Goal: Transaction & Acquisition: Book appointment/travel/reservation

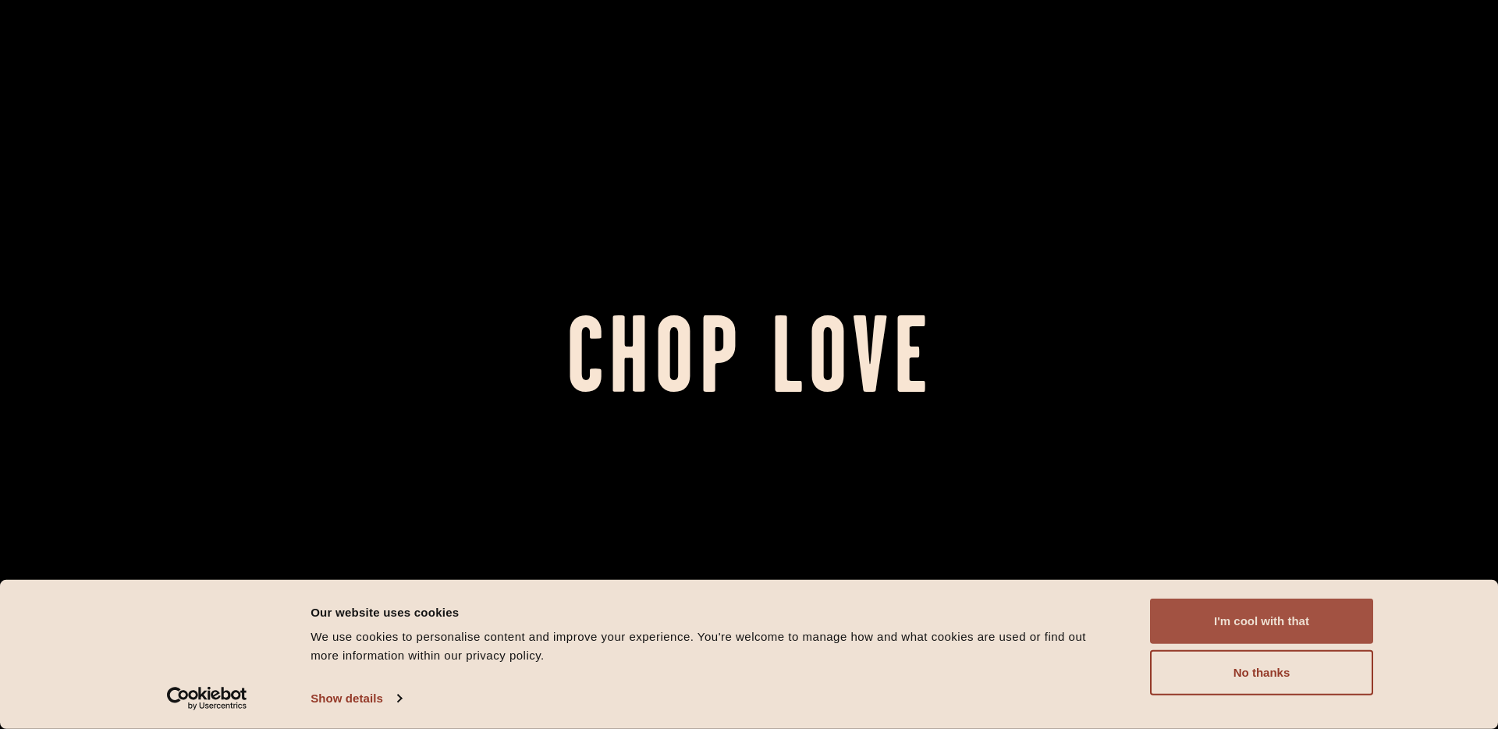
click at [1285, 624] on button "I'm cool with that" at bounding box center [1261, 621] width 223 height 45
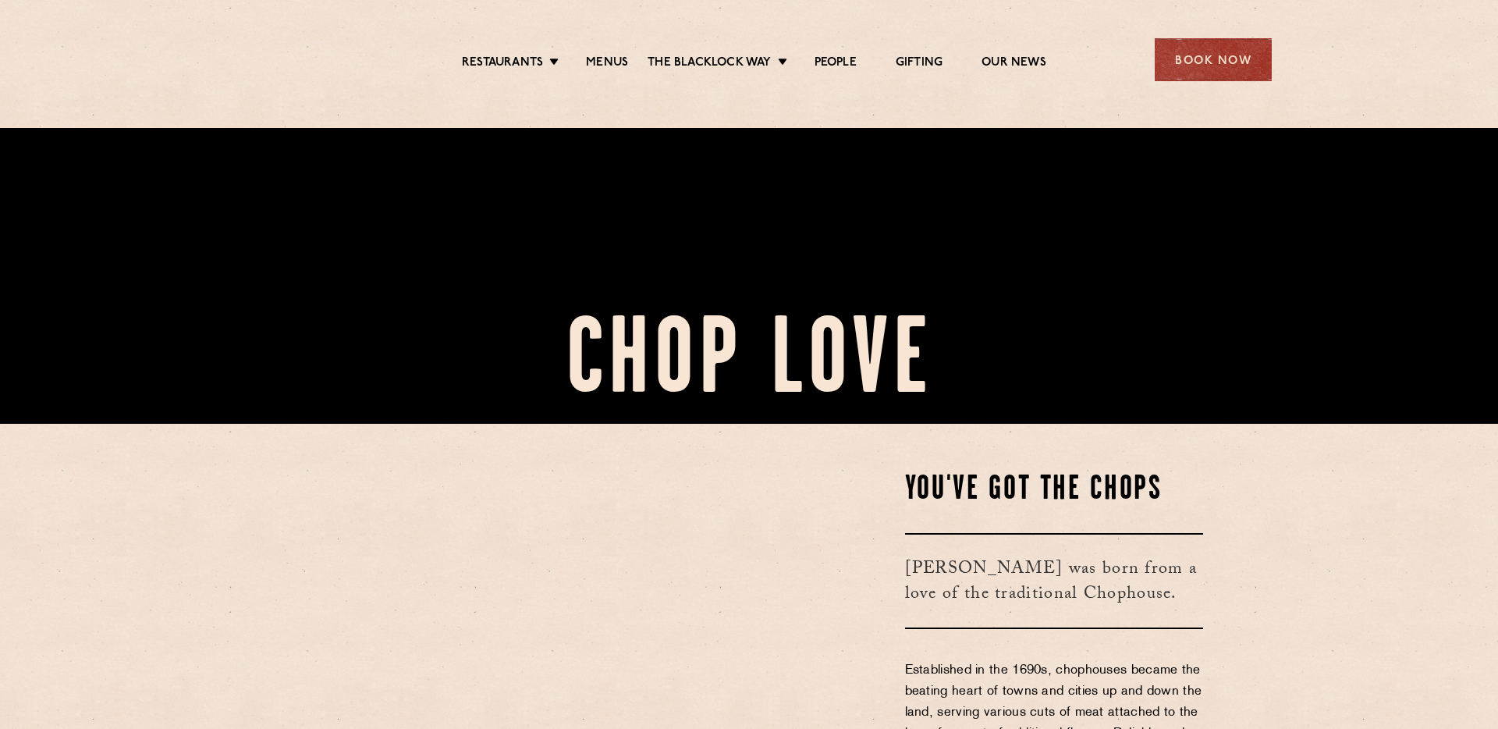
scroll to position [656, 0]
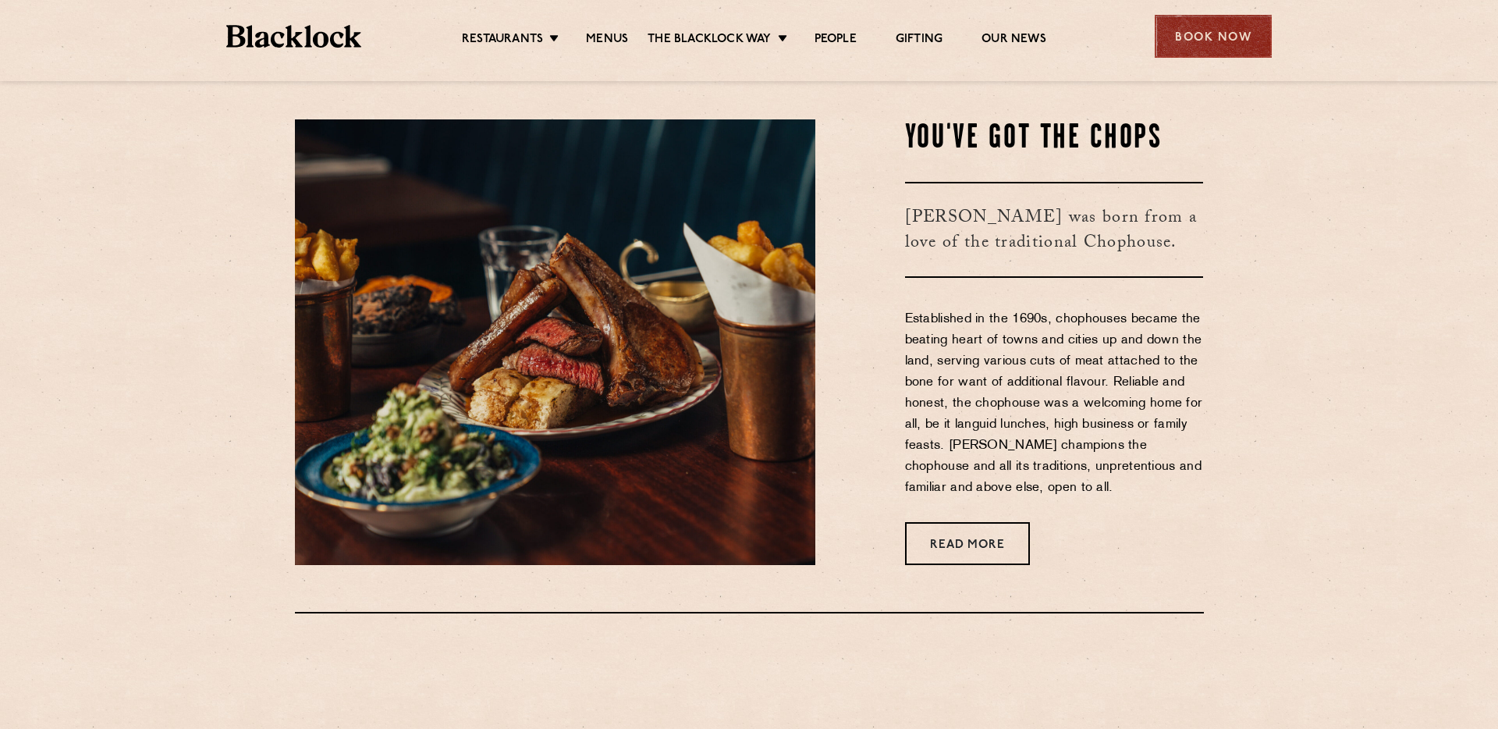
click at [1208, 37] on div "Book Now" at bounding box center [1213, 36] width 117 height 43
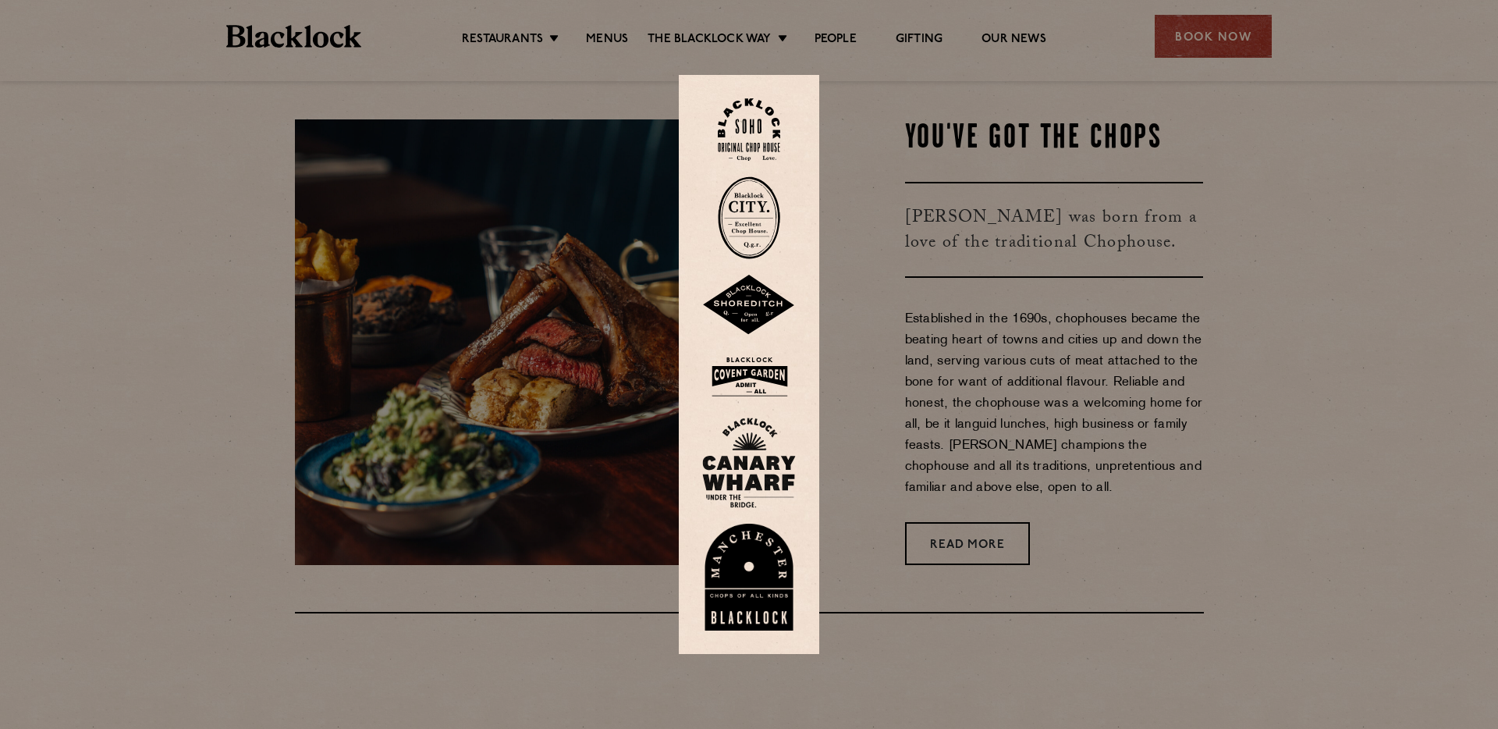
click at [762, 135] on img at bounding box center [749, 129] width 62 height 63
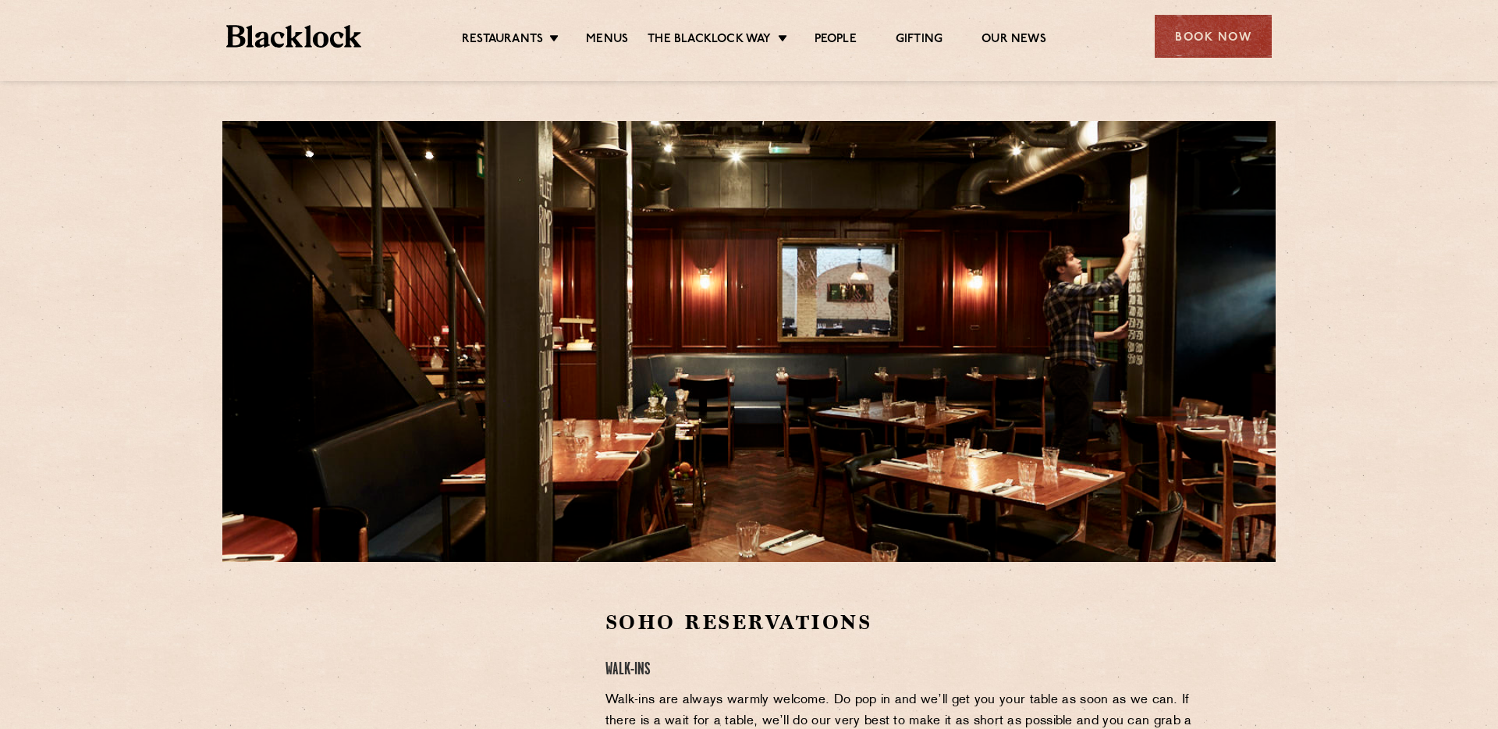
scroll to position [198, 0]
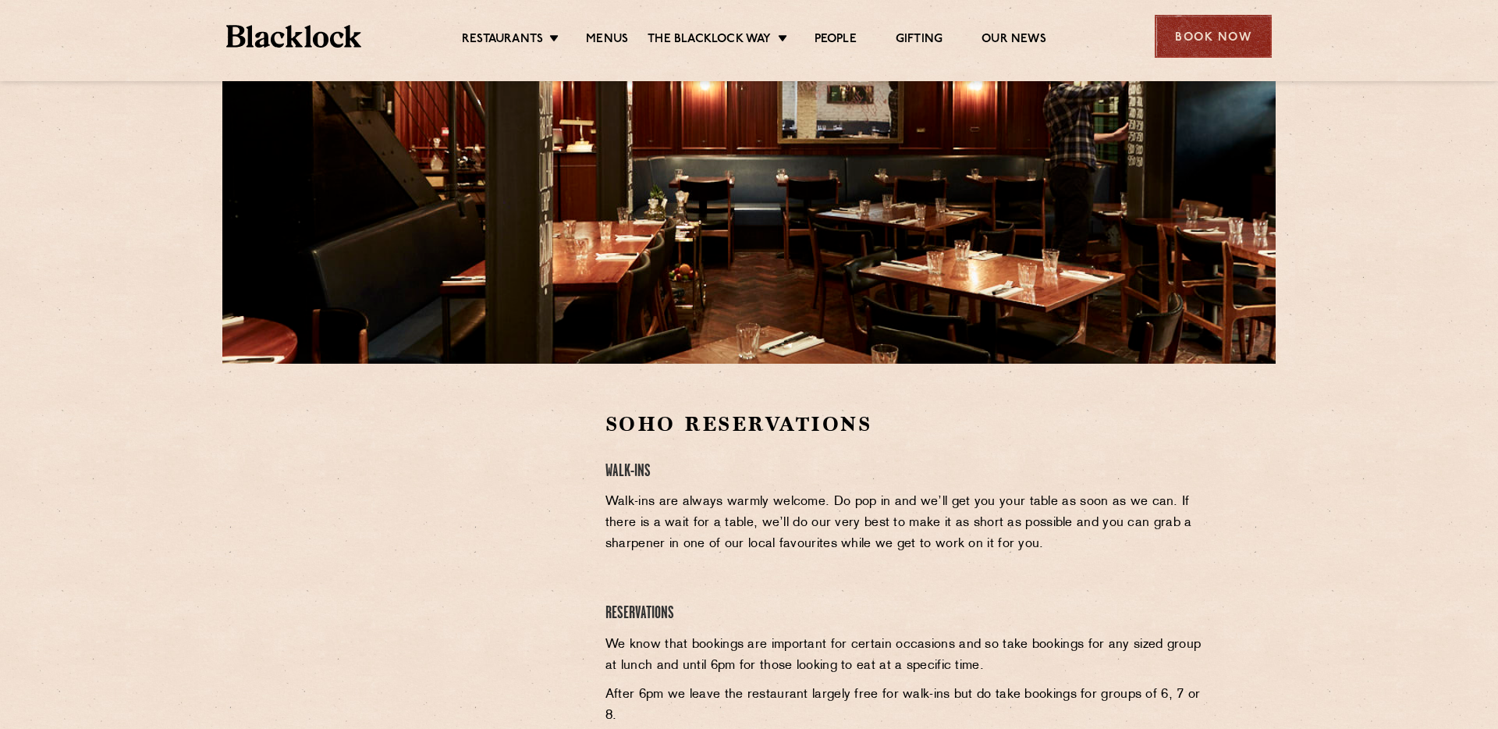
click at [1161, 55] on div "Book Now" at bounding box center [1213, 36] width 117 height 43
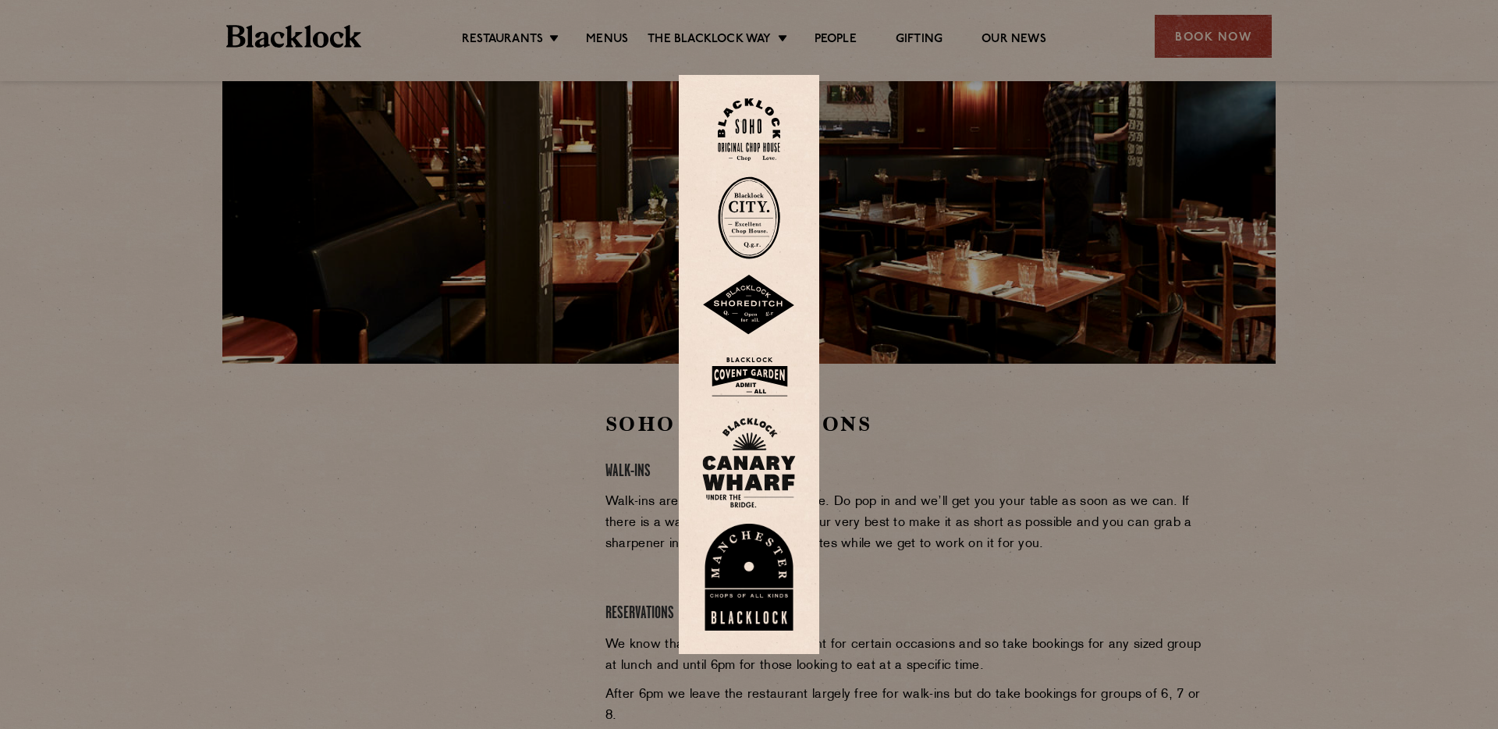
click at [763, 236] on img at bounding box center [749, 217] width 62 height 83
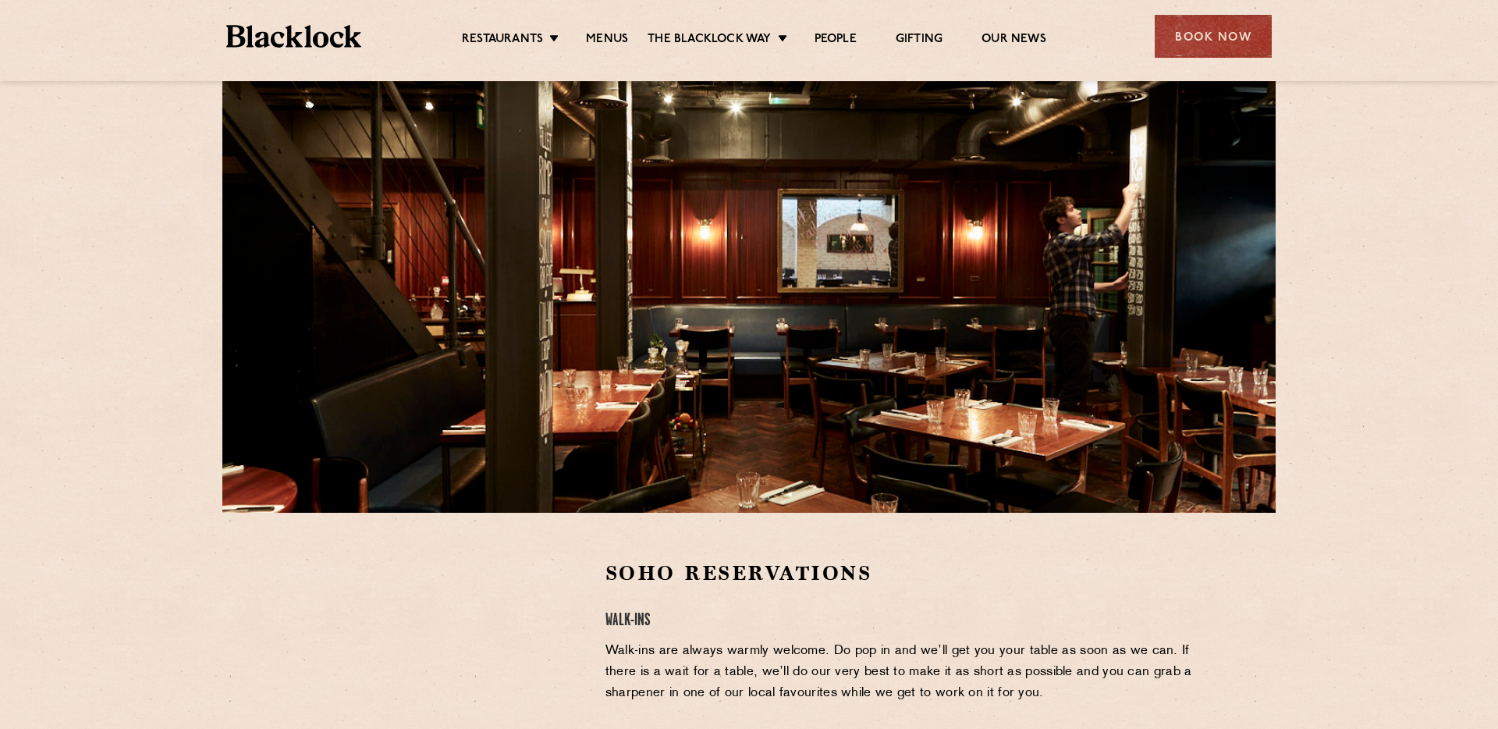
scroll to position [434, 0]
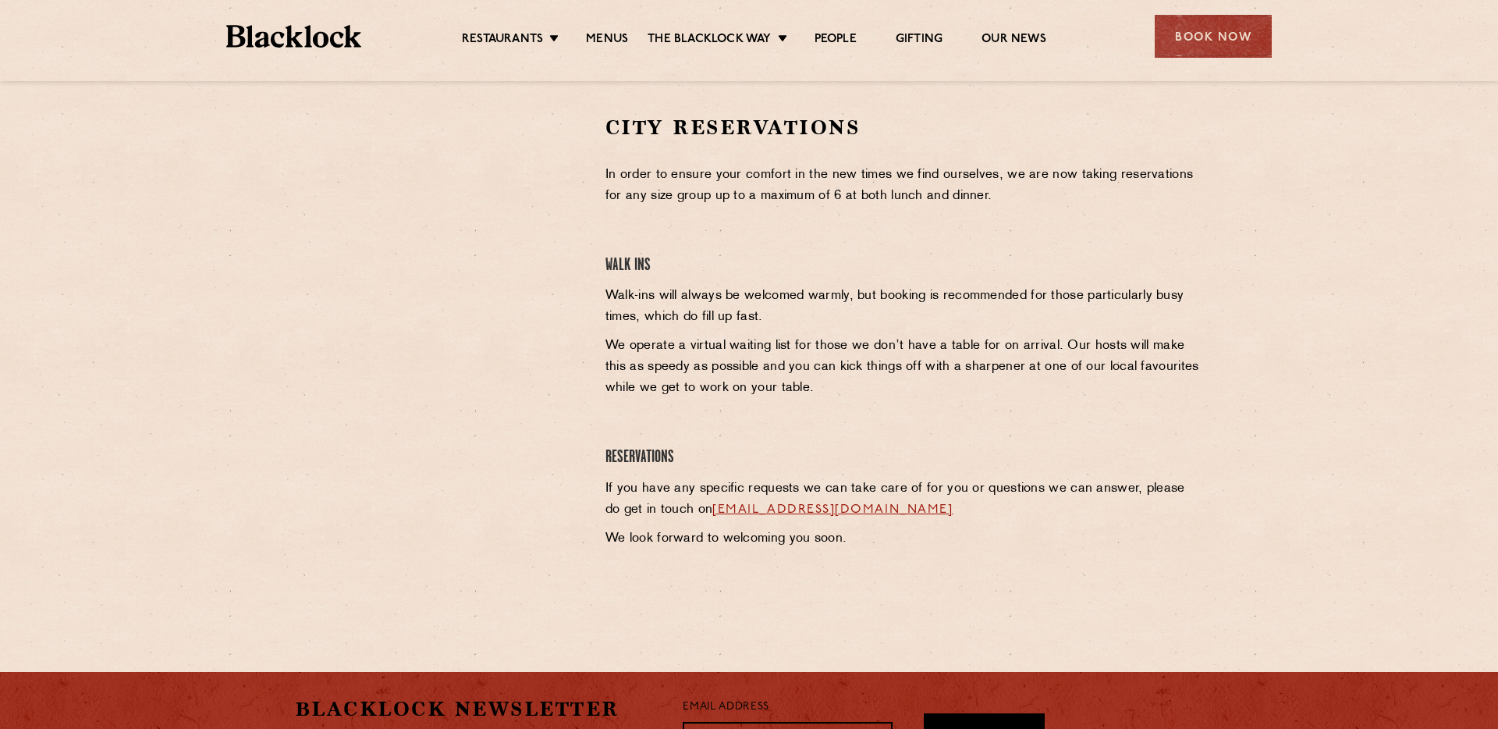
scroll to position [319, 0]
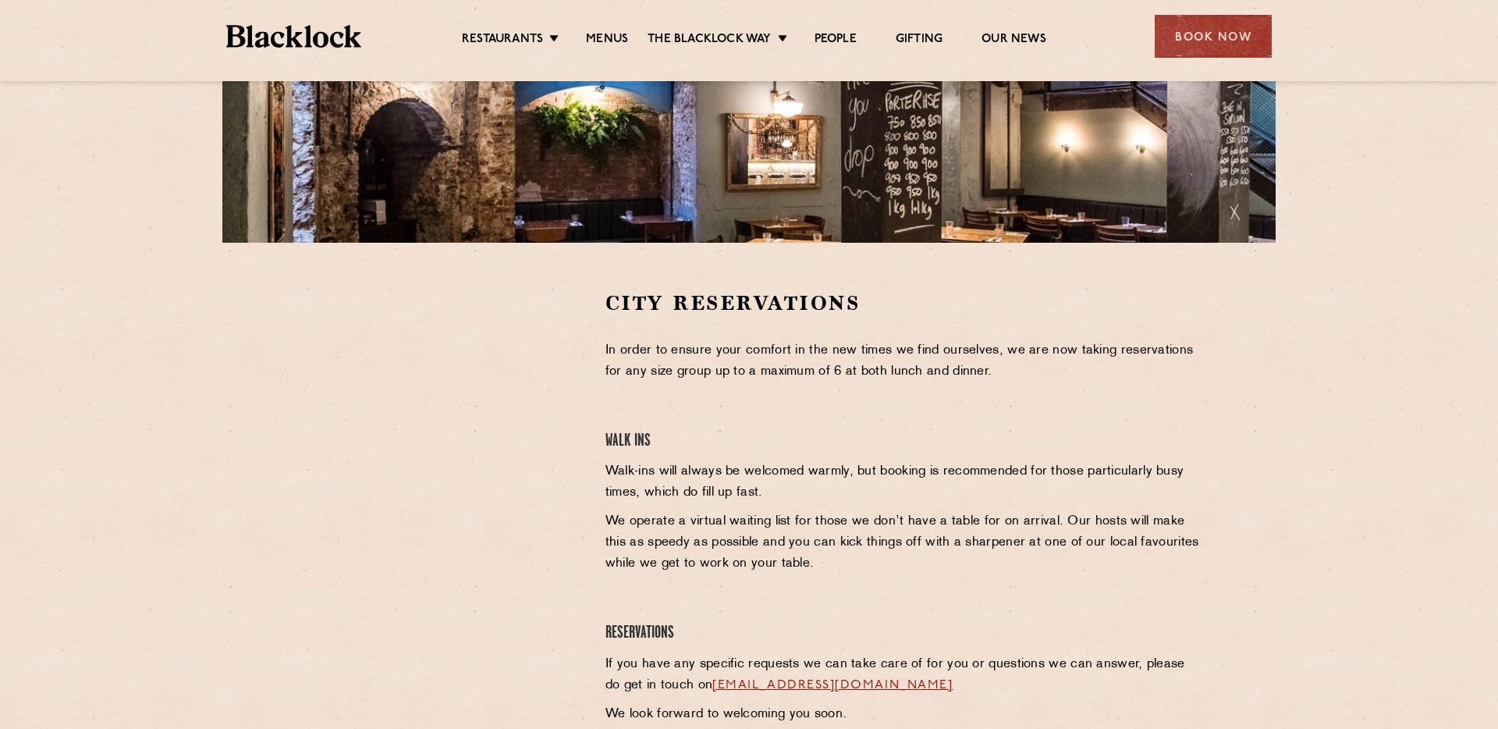
click at [548, 417] on div at bounding box center [438, 407] width 287 height 235
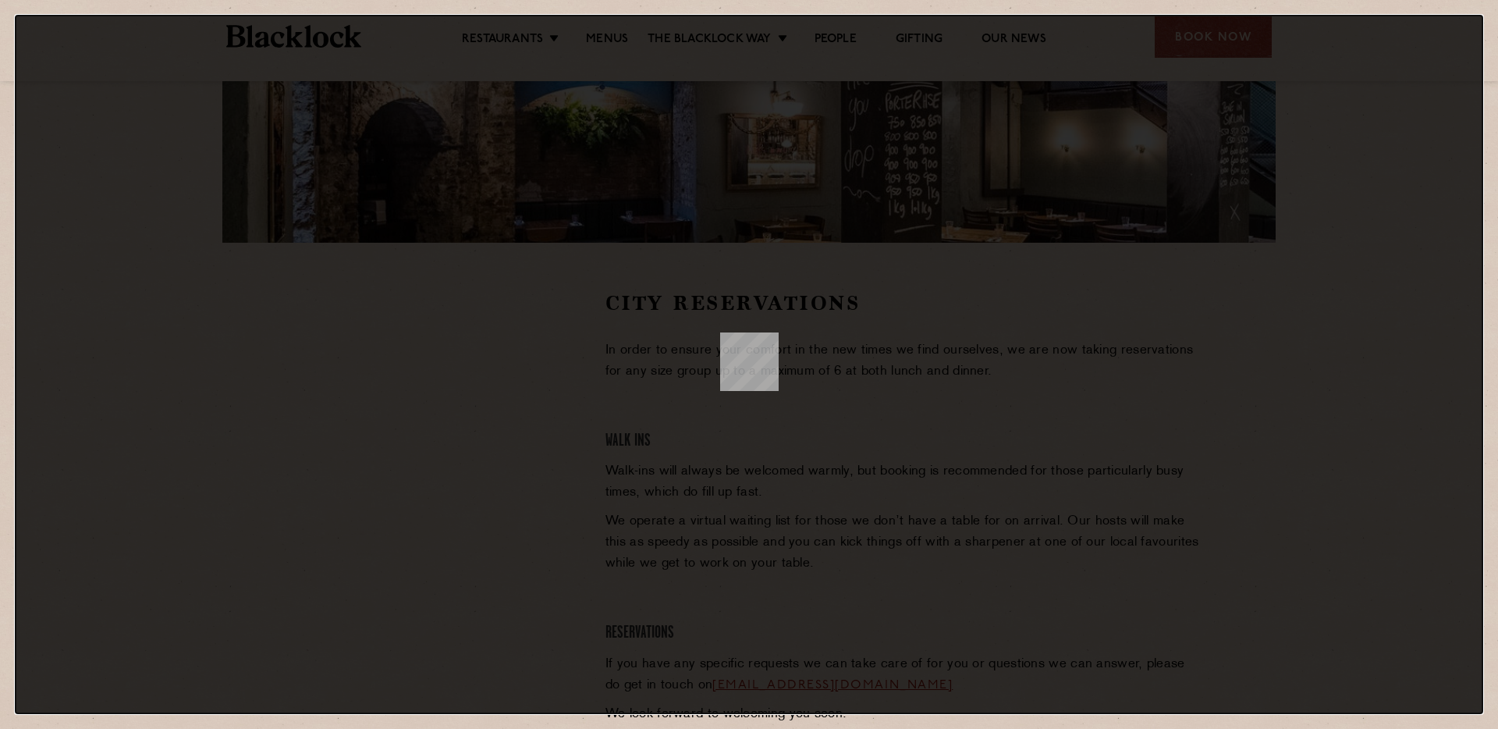
scroll to position [0, 0]
